Goal: Transaction & Acquisition: Purchase product/service

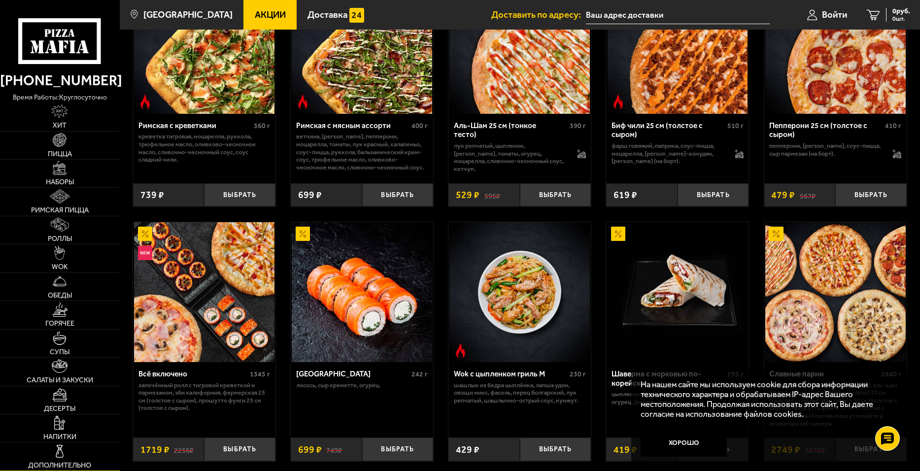
scroll to position [345, 0]
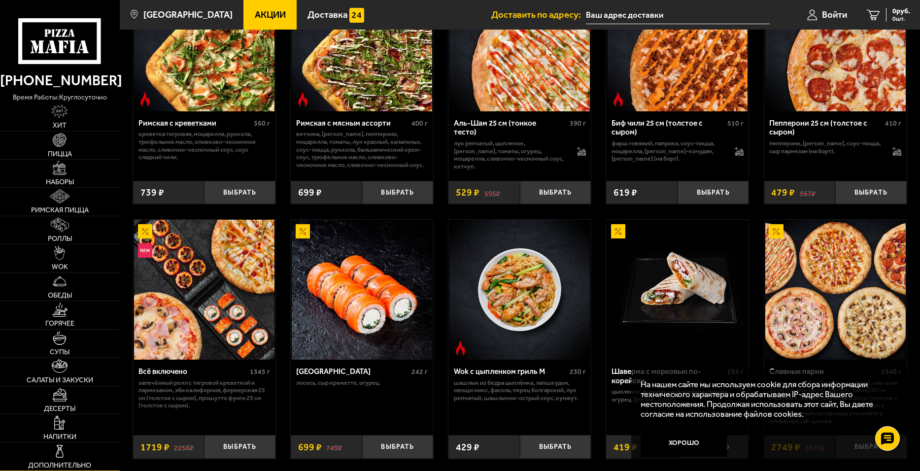
click at [73, 455] on link "Дополнительно" at bounding box center [60, 456] width 120 height 28
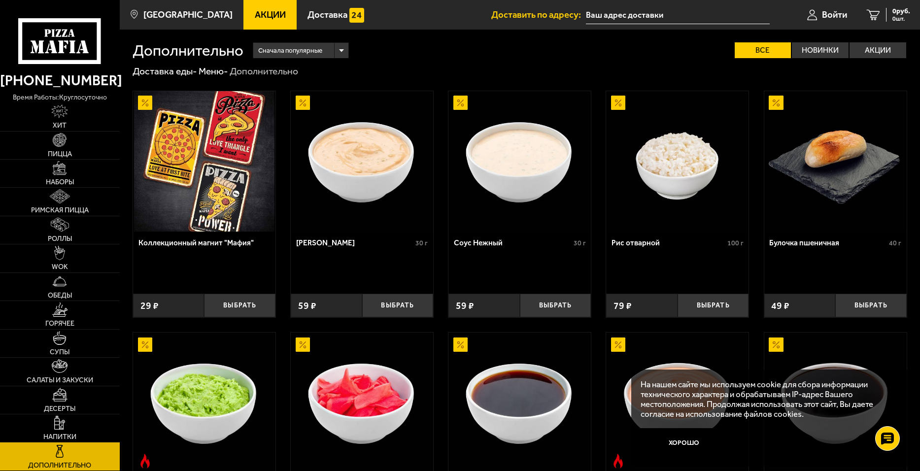
click at [241, 167] on img at bounding box center [204, 161] width 140 height 140
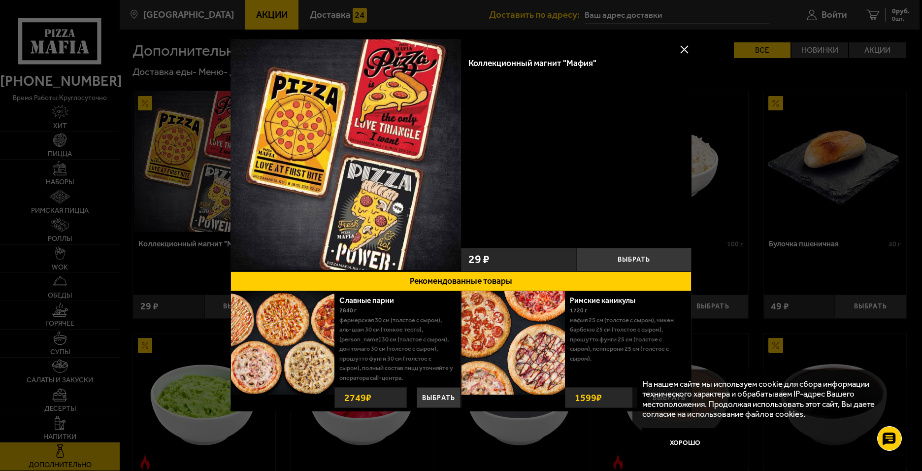
click at [681, 44] on button at bounding box center [684, 49] width 15 height 15
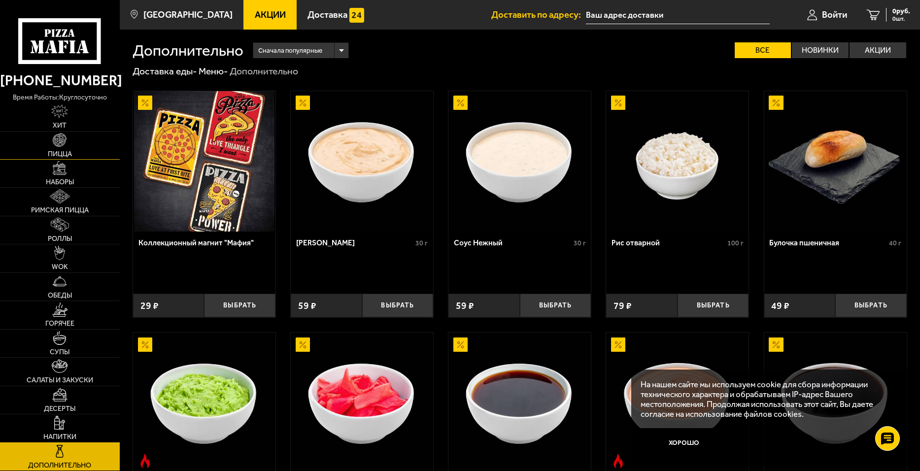
click at [73, 145] on link "Пицца" at bounding box center [60, 146] width 120 height 28
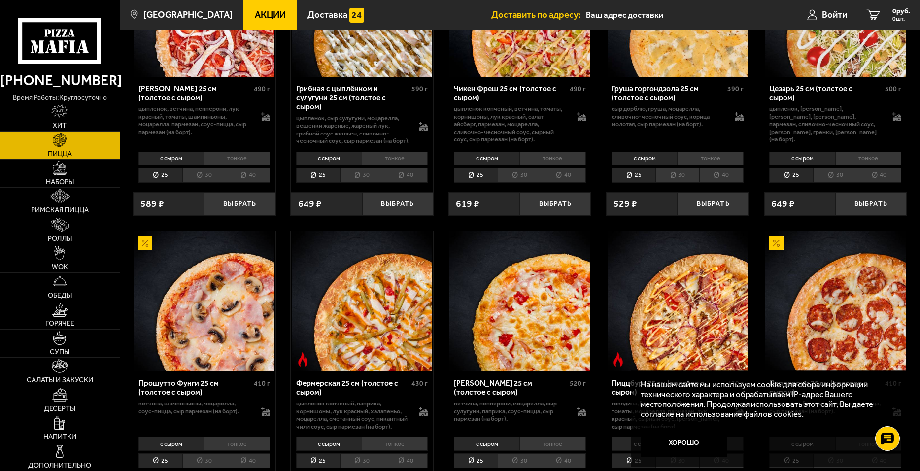
scroll to position [493, 0]
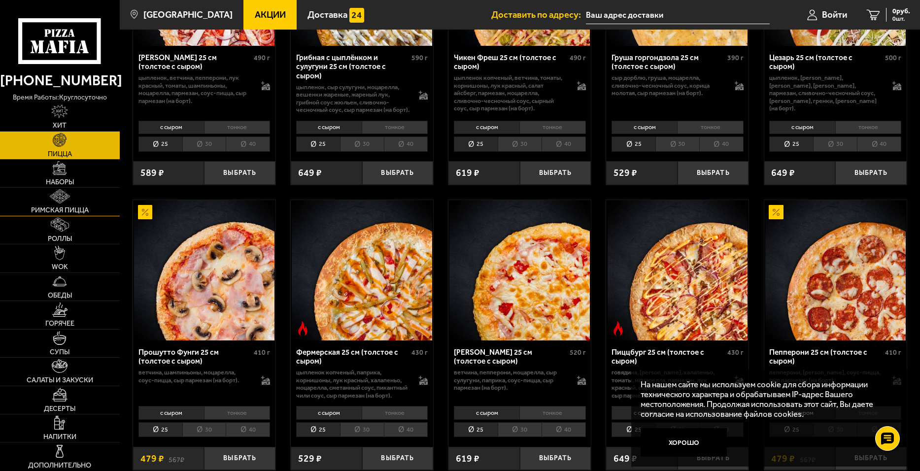
click at [87, 191] on link "Римская пицца" at bounding box center [60, 202] width 120 height 28
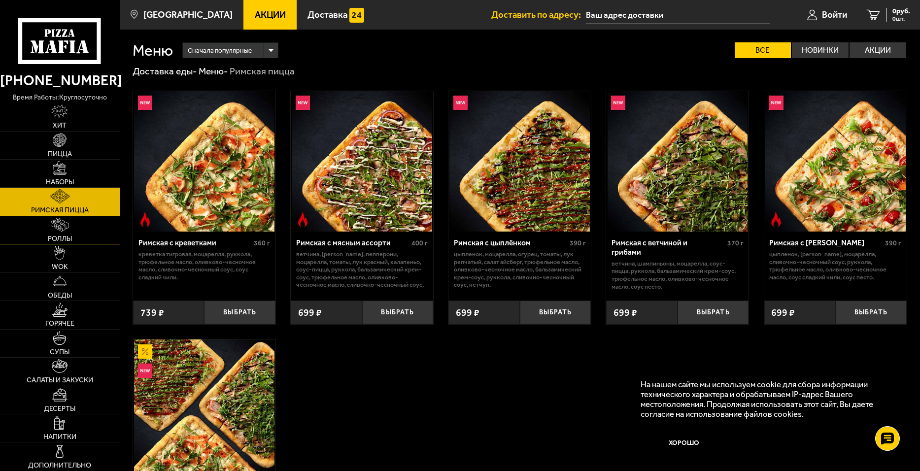
click at [107, 225] on link "Роллы" at bounding box center [60, 230] width 120 height 28
